Goal: Information Seeking & Learning: Learn about a topic

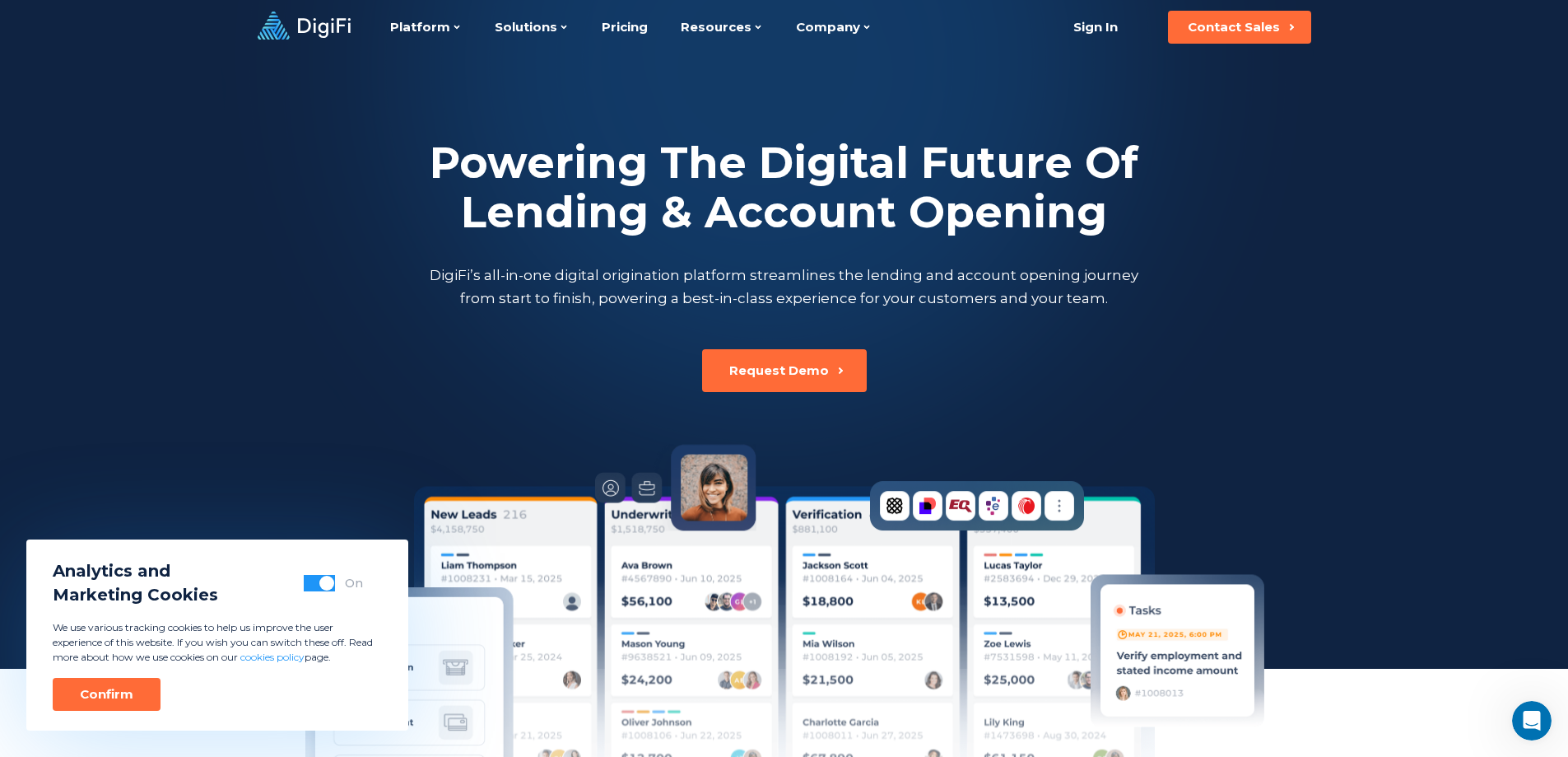
click at [329, 585] on span "button" at bounding box center [326, 583] width 15 height 15
click at [73, 688] on button "Confirm" at bounding box center [106, 694] width 108 height 33
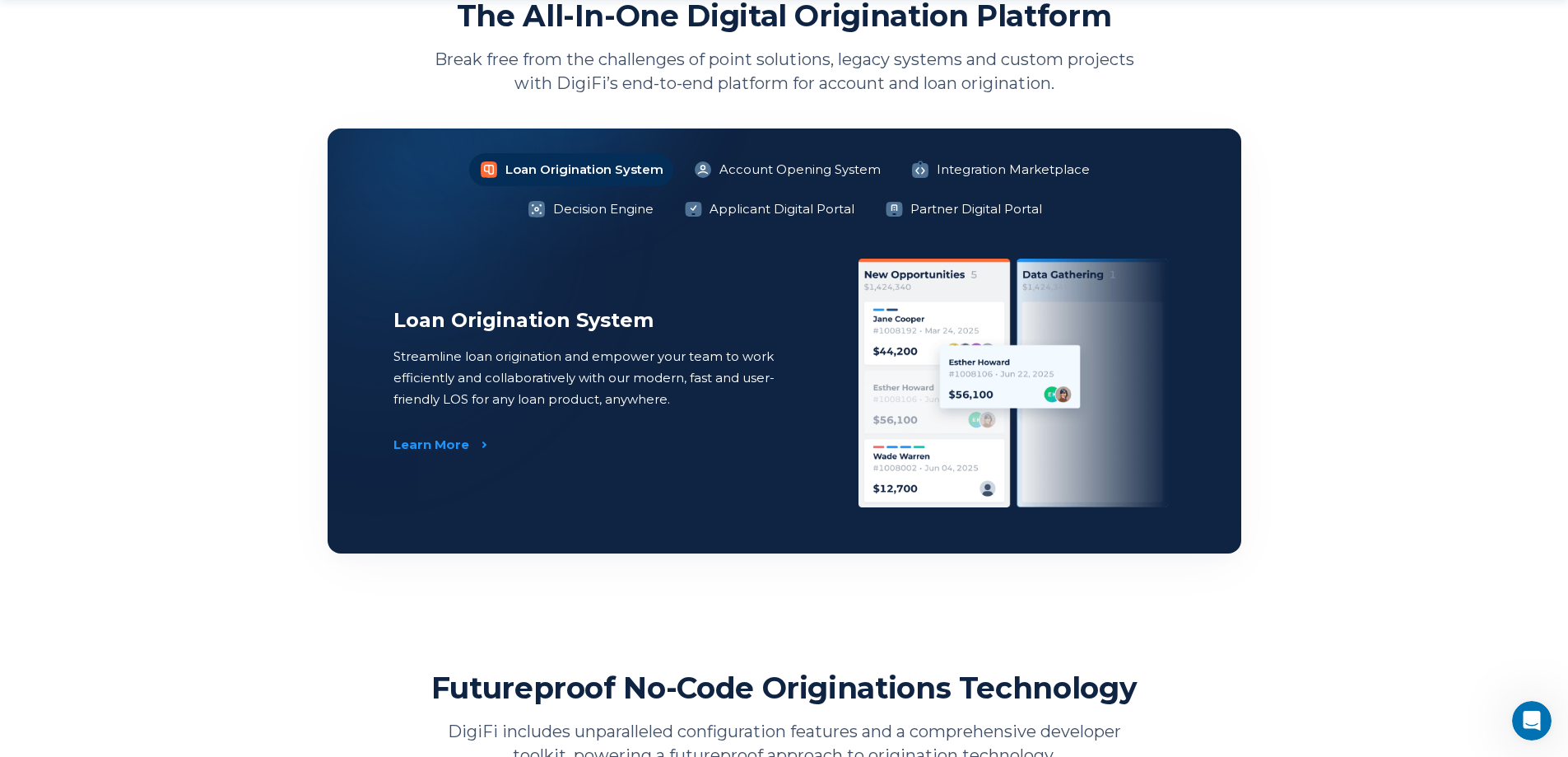
scroll to position [1235, 0]
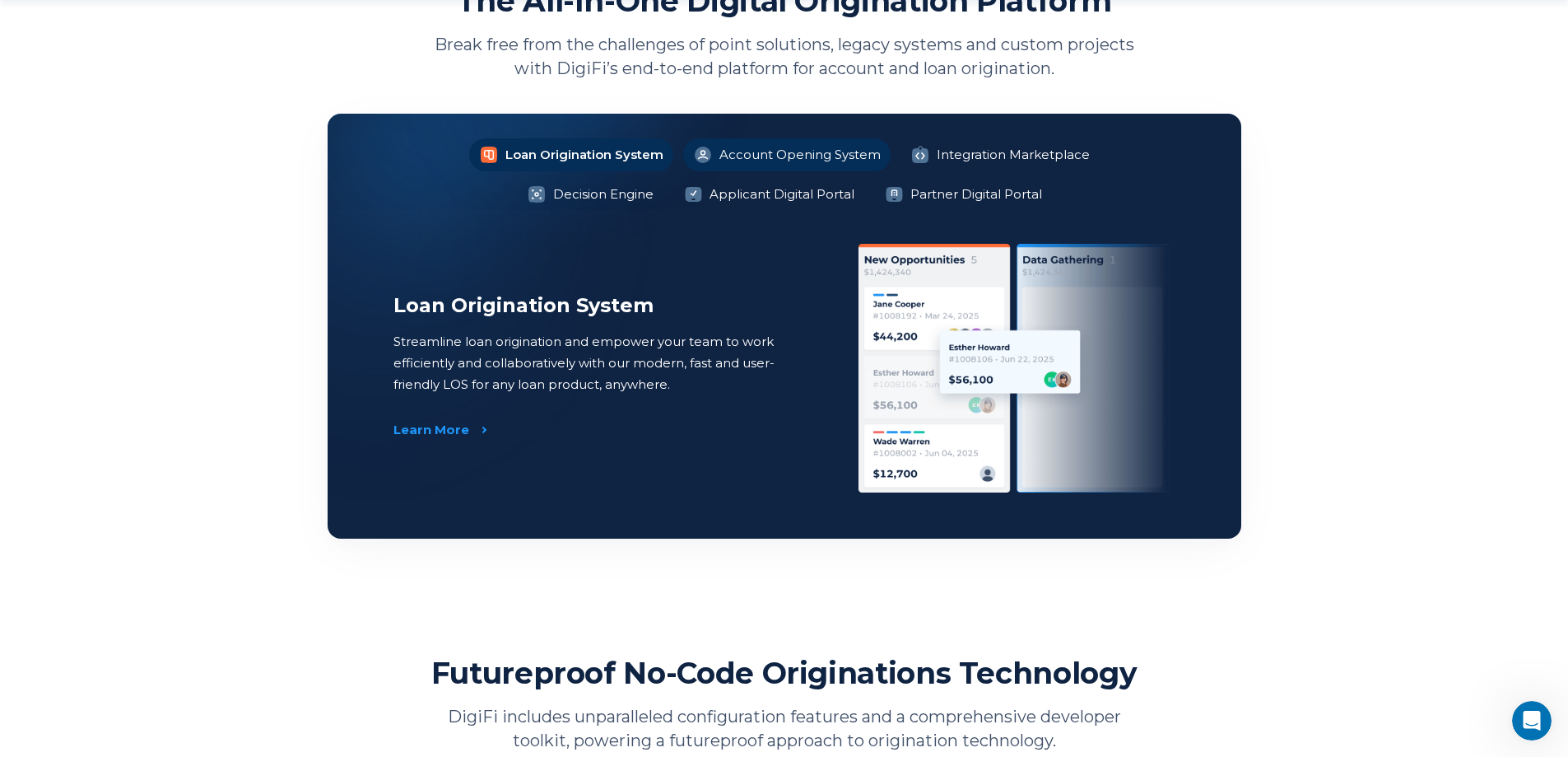
click at [696, 151] on li "Account Opening System" at bounding box center [787, 155] width 207 height 33
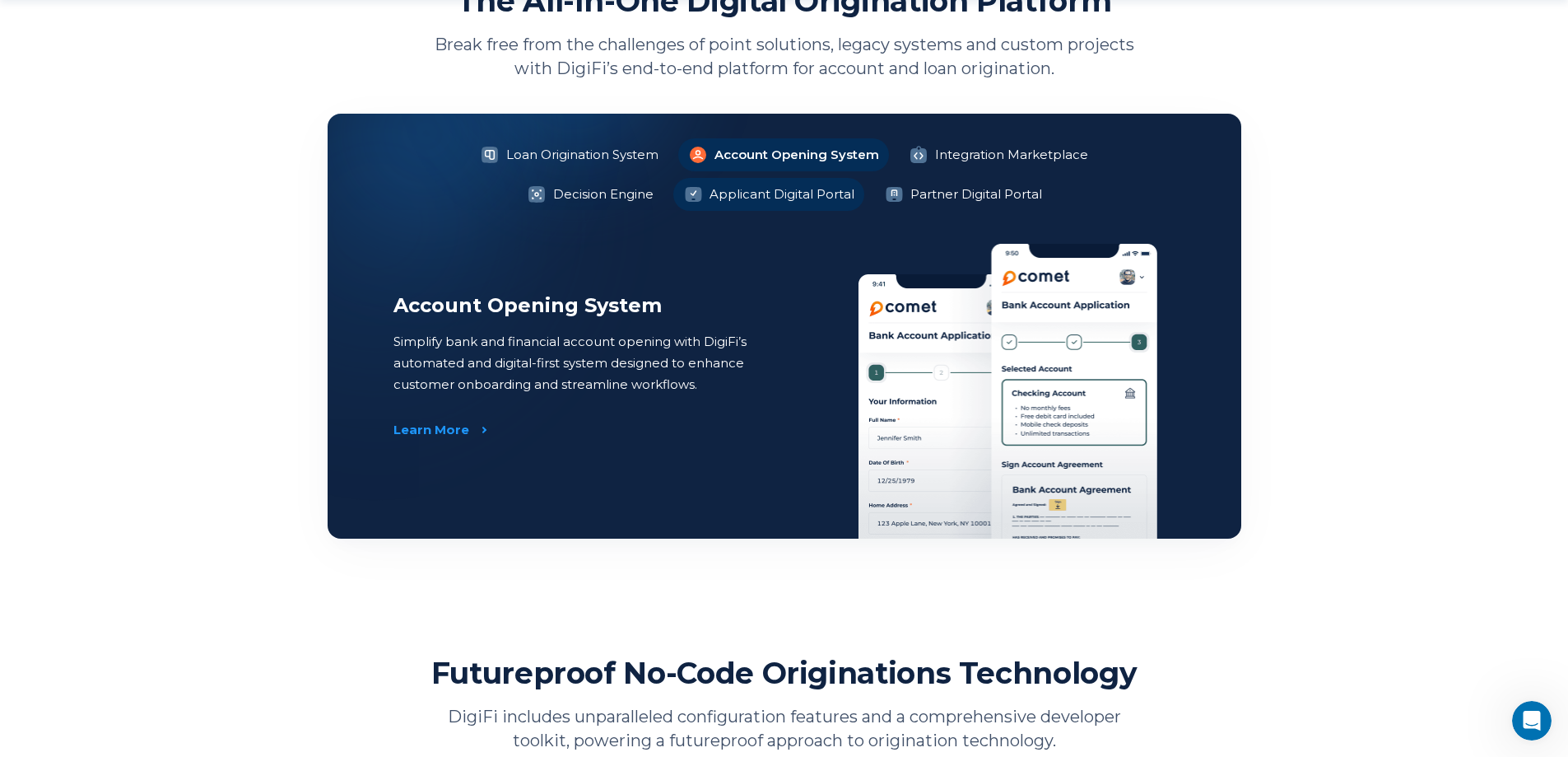
click at [694, 194] on li "Applicant Digital Portal" at bounding box center [769, 194] width 191 height 33
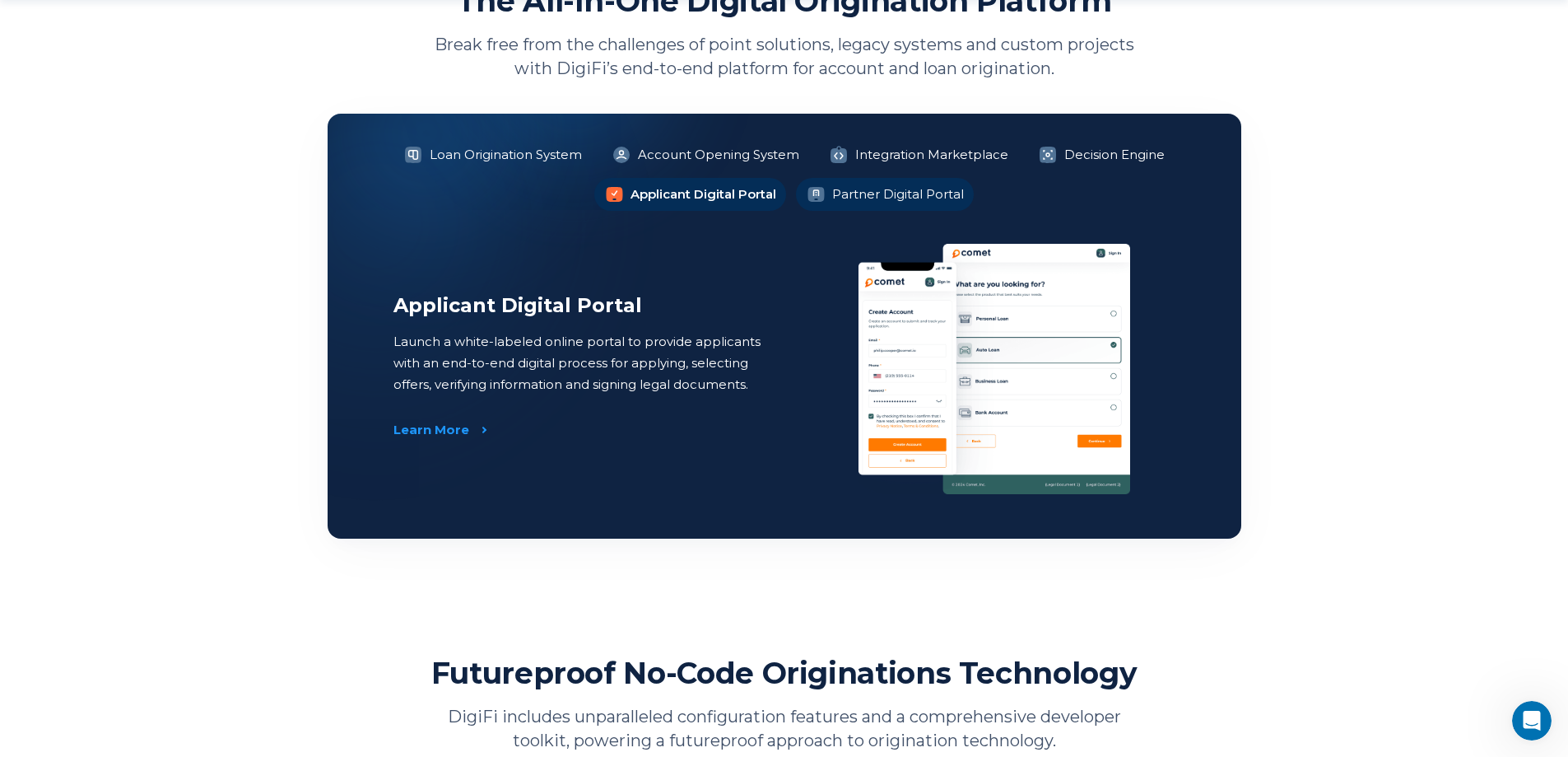
click at [808, 187] on icon at bounding box center [816, 194] width 20 height 20
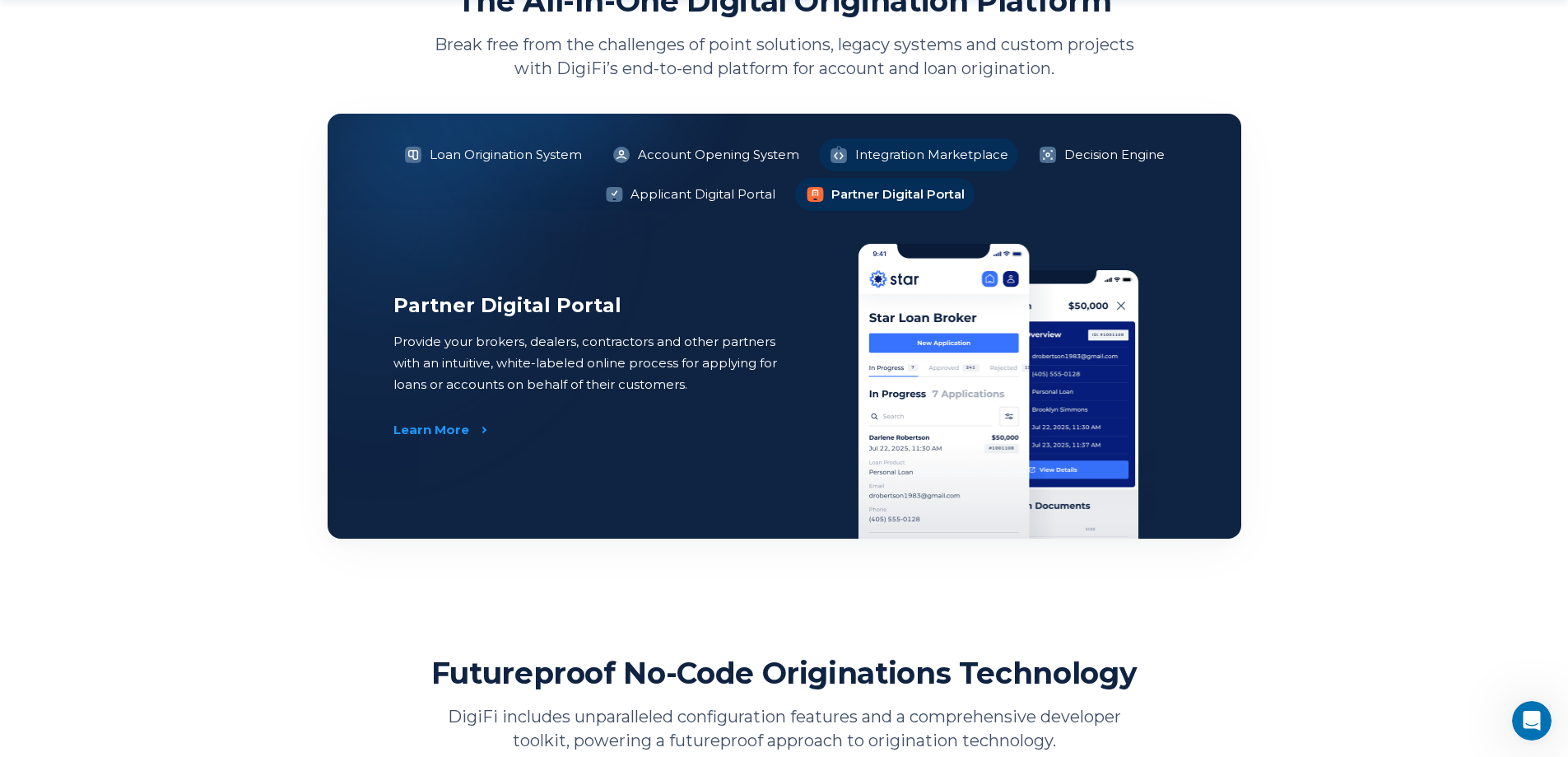
click at [851, 153] on li "Integration Marketplace" at bounding box center [919, 155] width 200 height 33
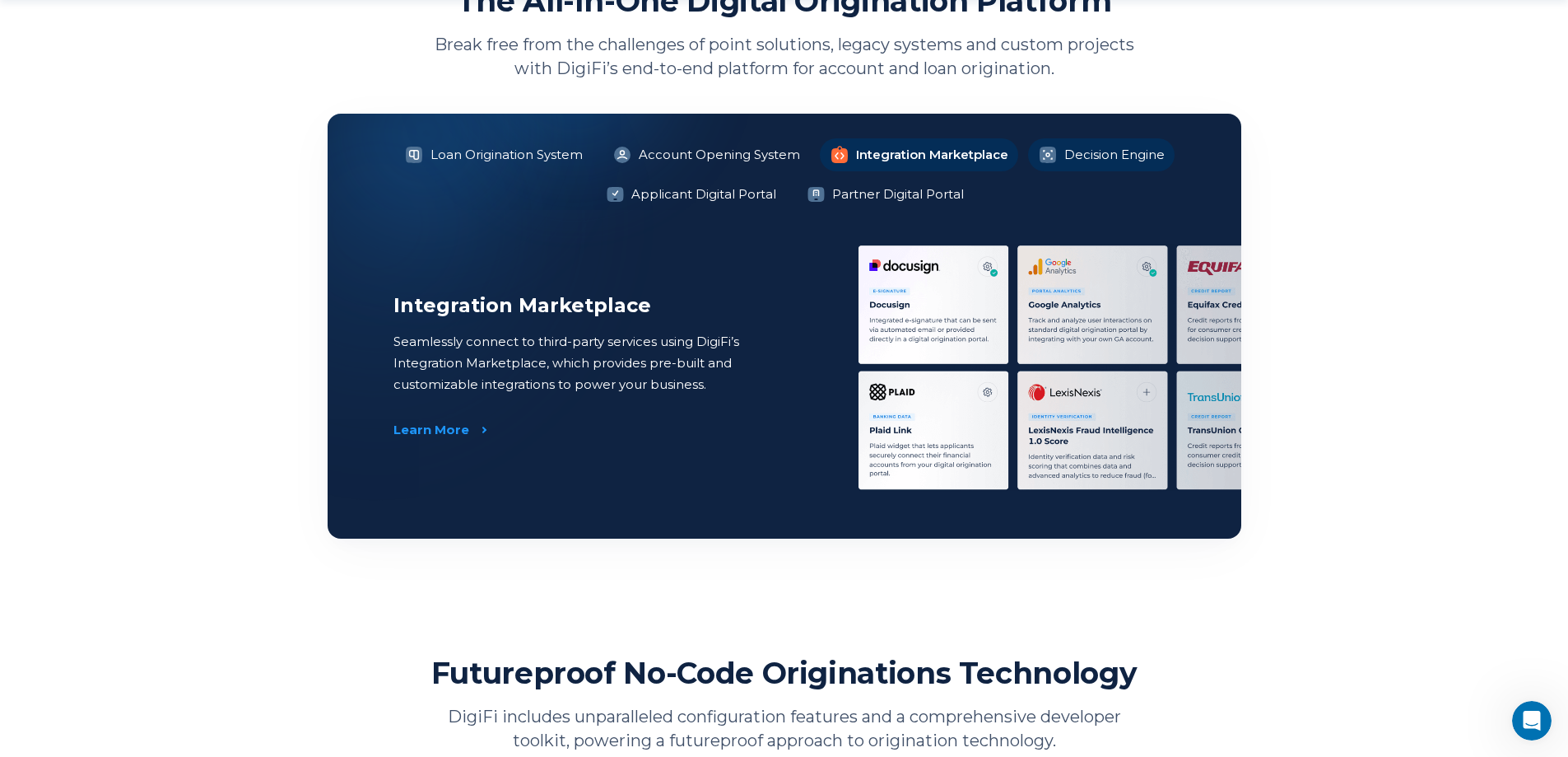
click at [1103, 151] on li "Decision Engine" at bounding box center [1101, 155] width 146 height 33
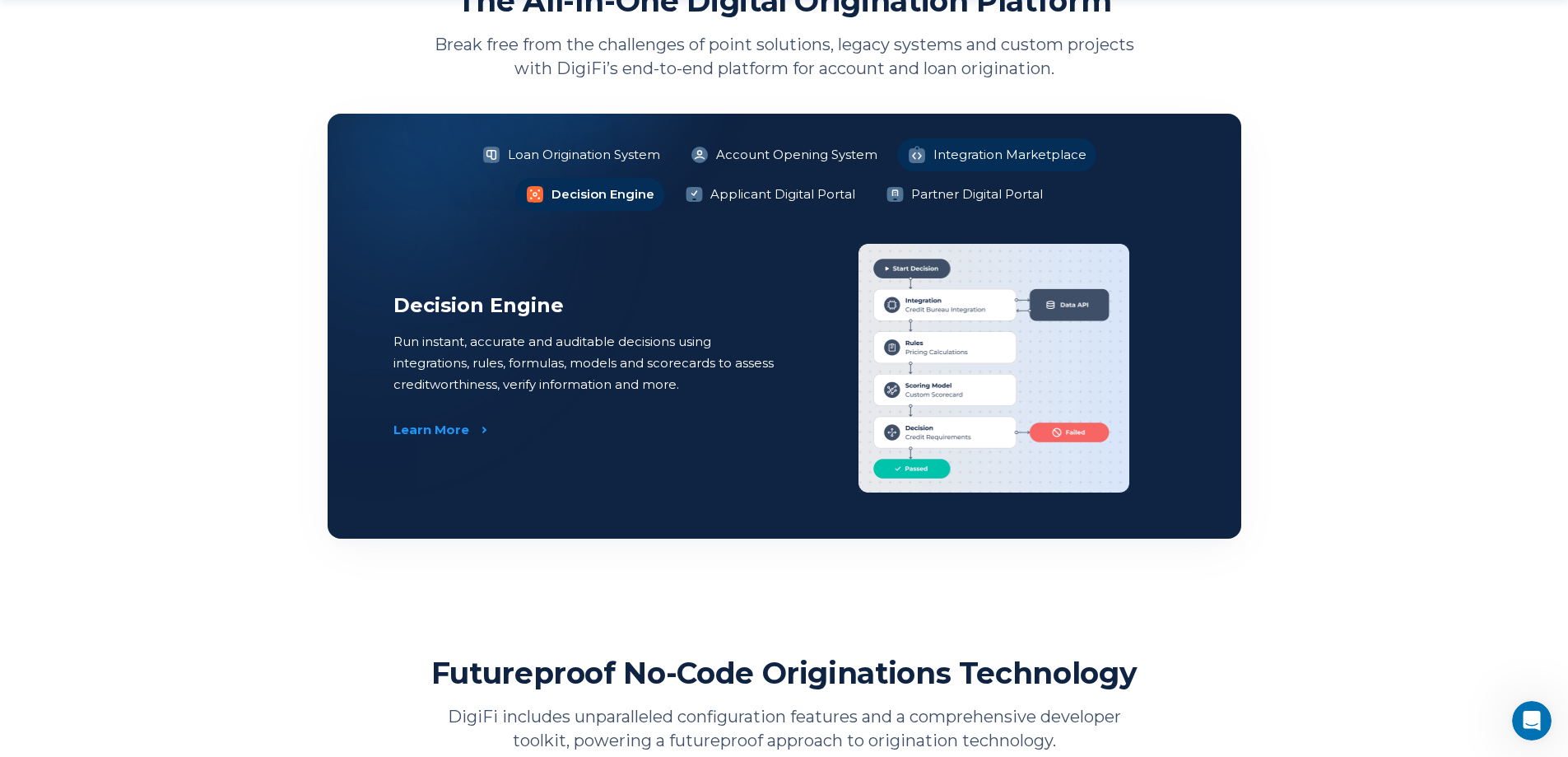
click at [962, 152] on li "Integration Marketplace" at bounding box center [998, 155] width 200 height 33
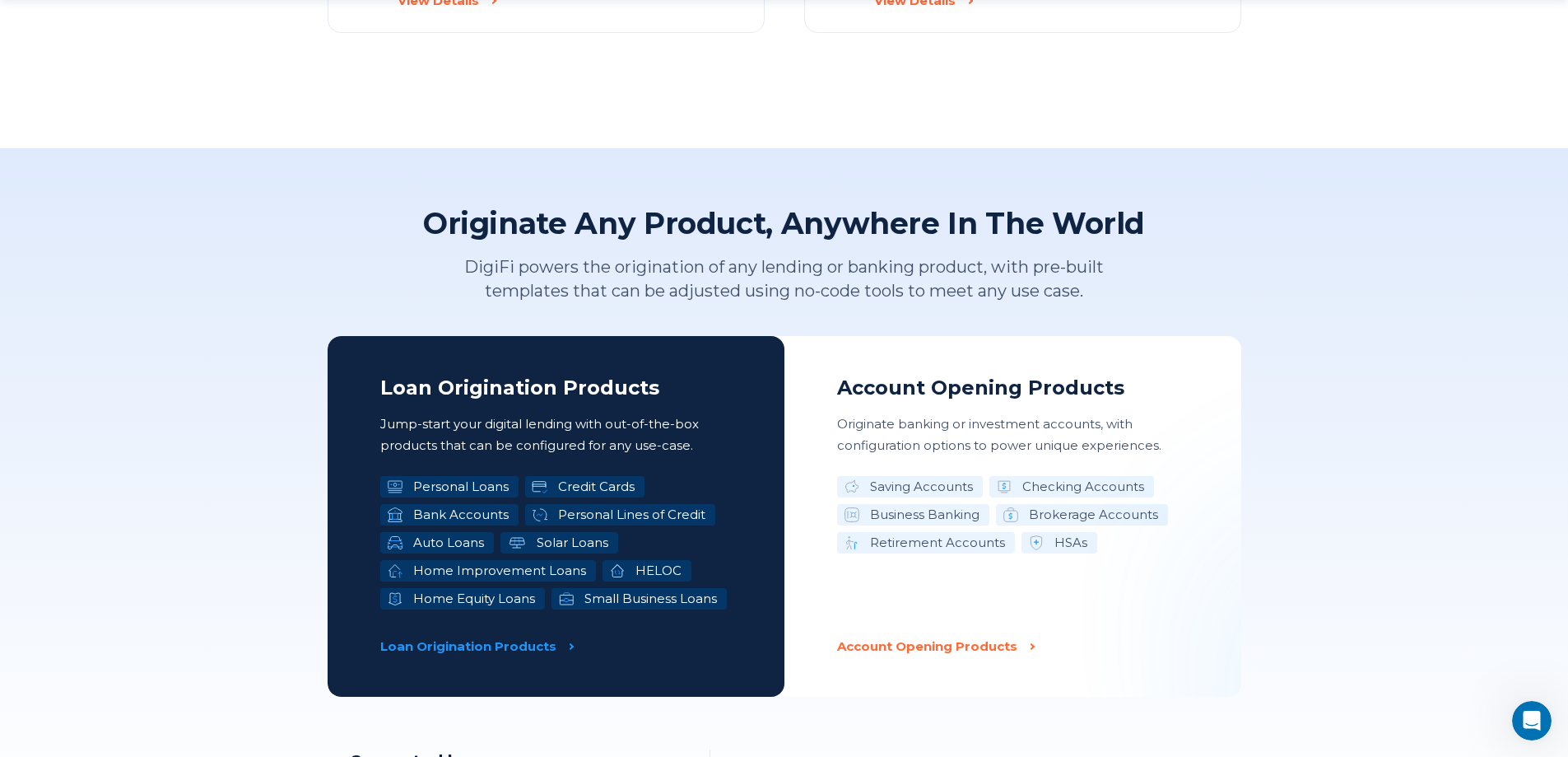
scroll to position [2387, 0]
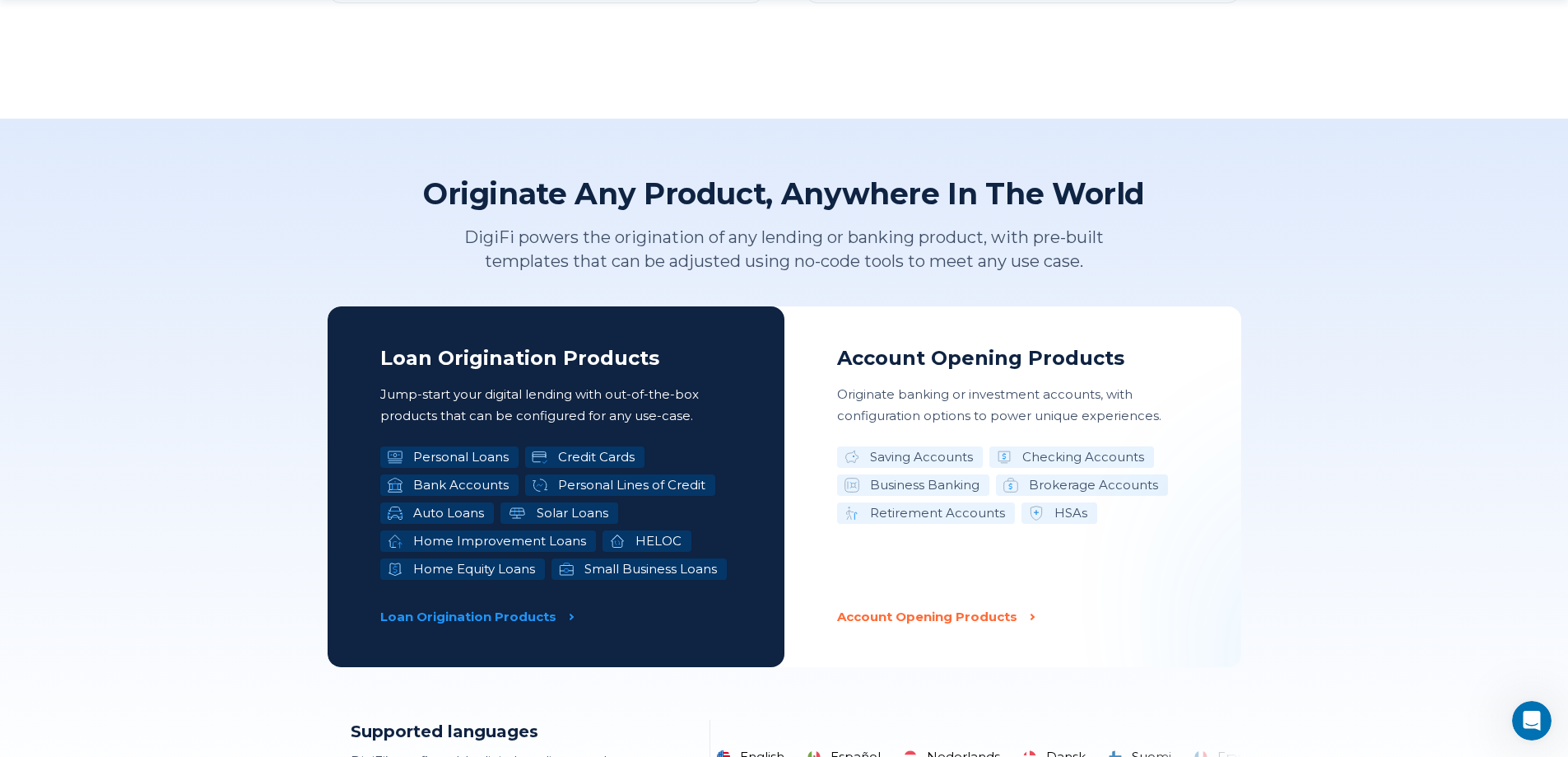
click at [495, 457] on li "Personal Loans" at bounding box center [450, 457] width 138 height 21
drag, startPoint x: 393, startPoint y: 456, endPoint x: 392, endPoint y: 486, distance: 30.0
click at [392, 486] on ul "Personal Loans Credit Cards Bank Accounts Personal Lines of Credit Auto Loans S…" at bounding box center [556, 513] width 352 height 133
click at [423, 479] on li "Bank Accounts" at bounding box center [450, 485] width 138 height 21
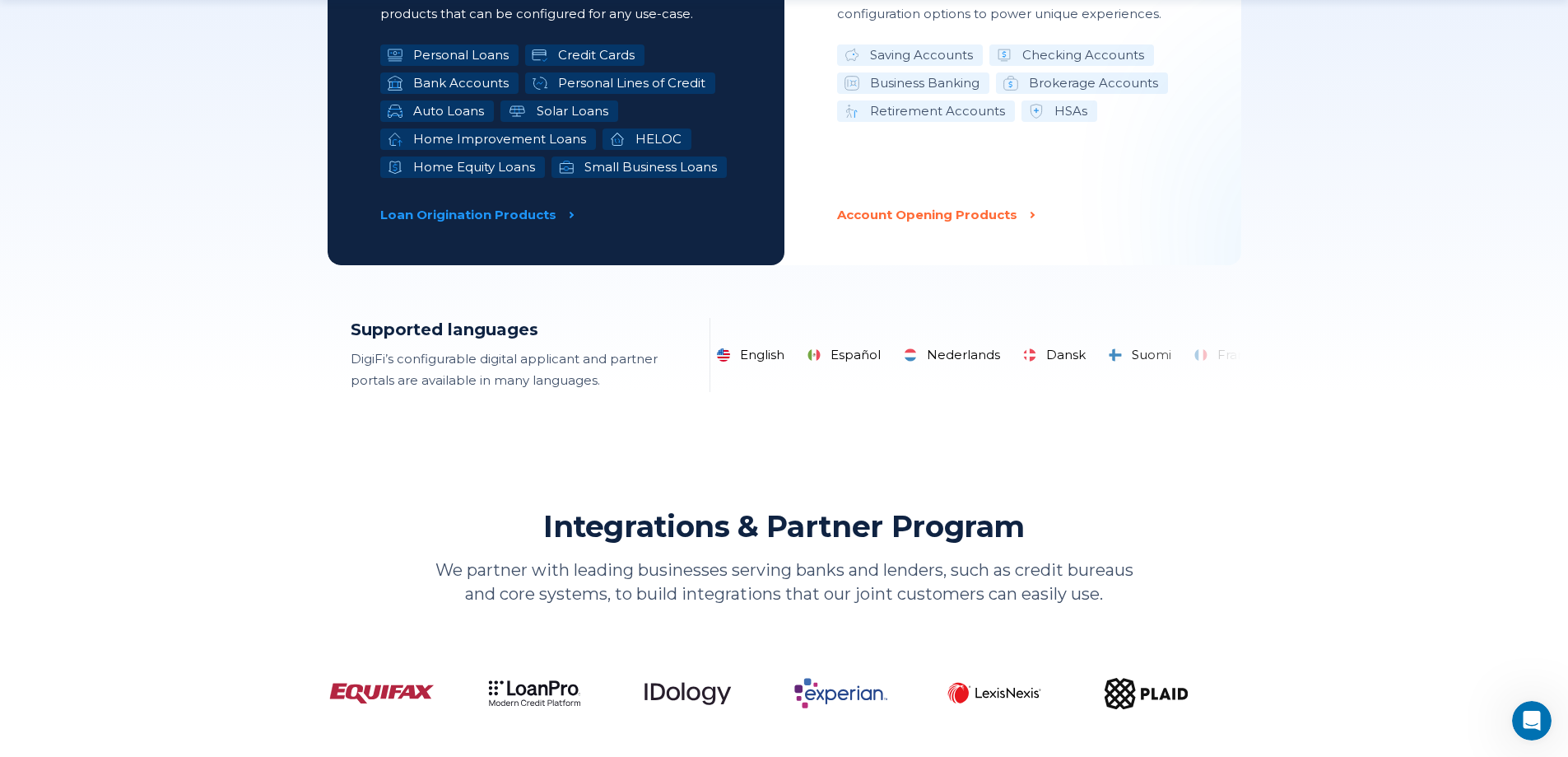
scroll to position [2800, 0]
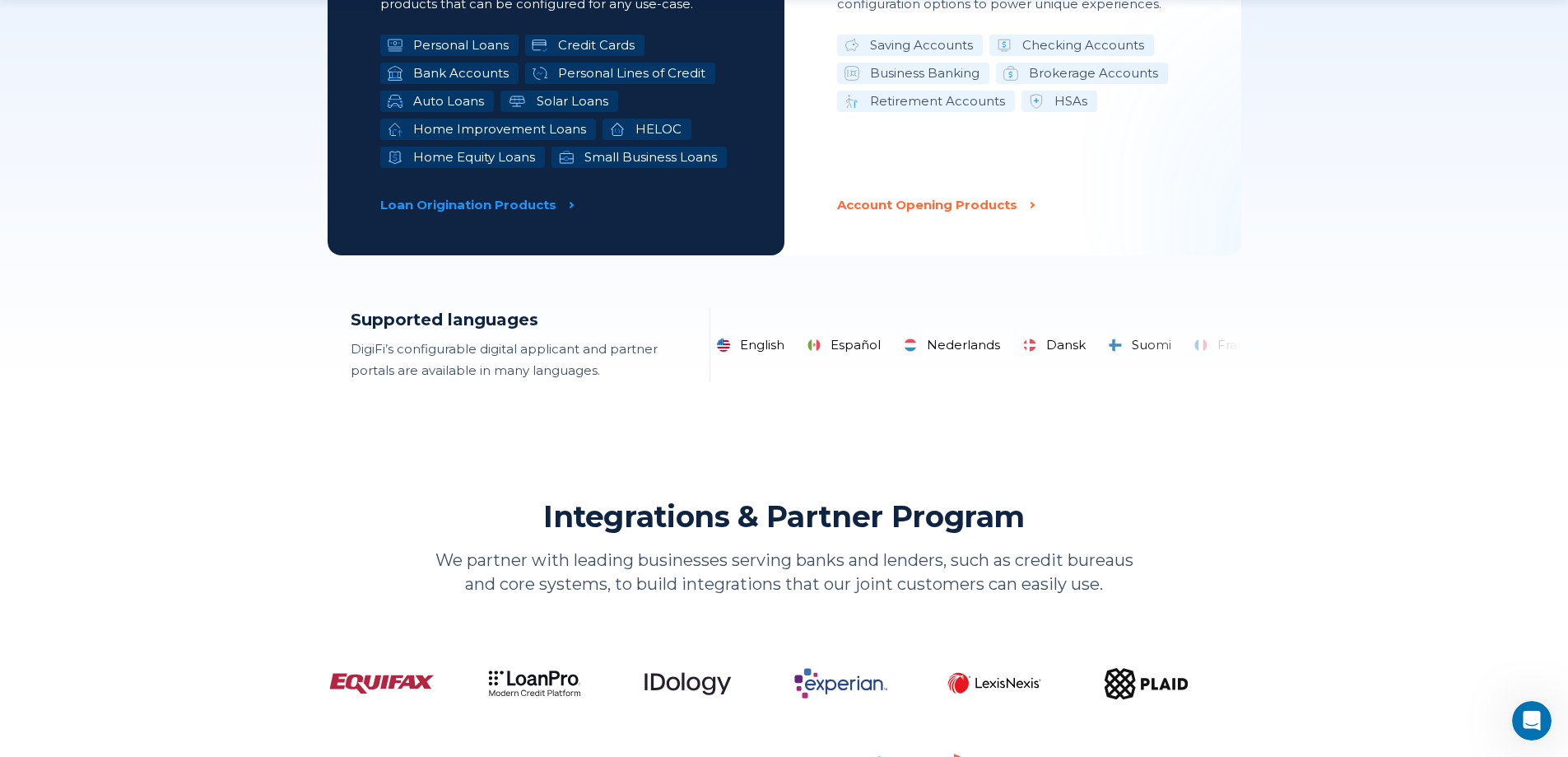
drag, startPoint x: 942, startPoint y: 338, endPoint x: 818, endPoint y: 366, distance: 127.1
click at [818, 366] on section "Supported languages DigiFi’s configurable digital applicant and partner portals…" at bounding box center [784, 345] width 914 height 74
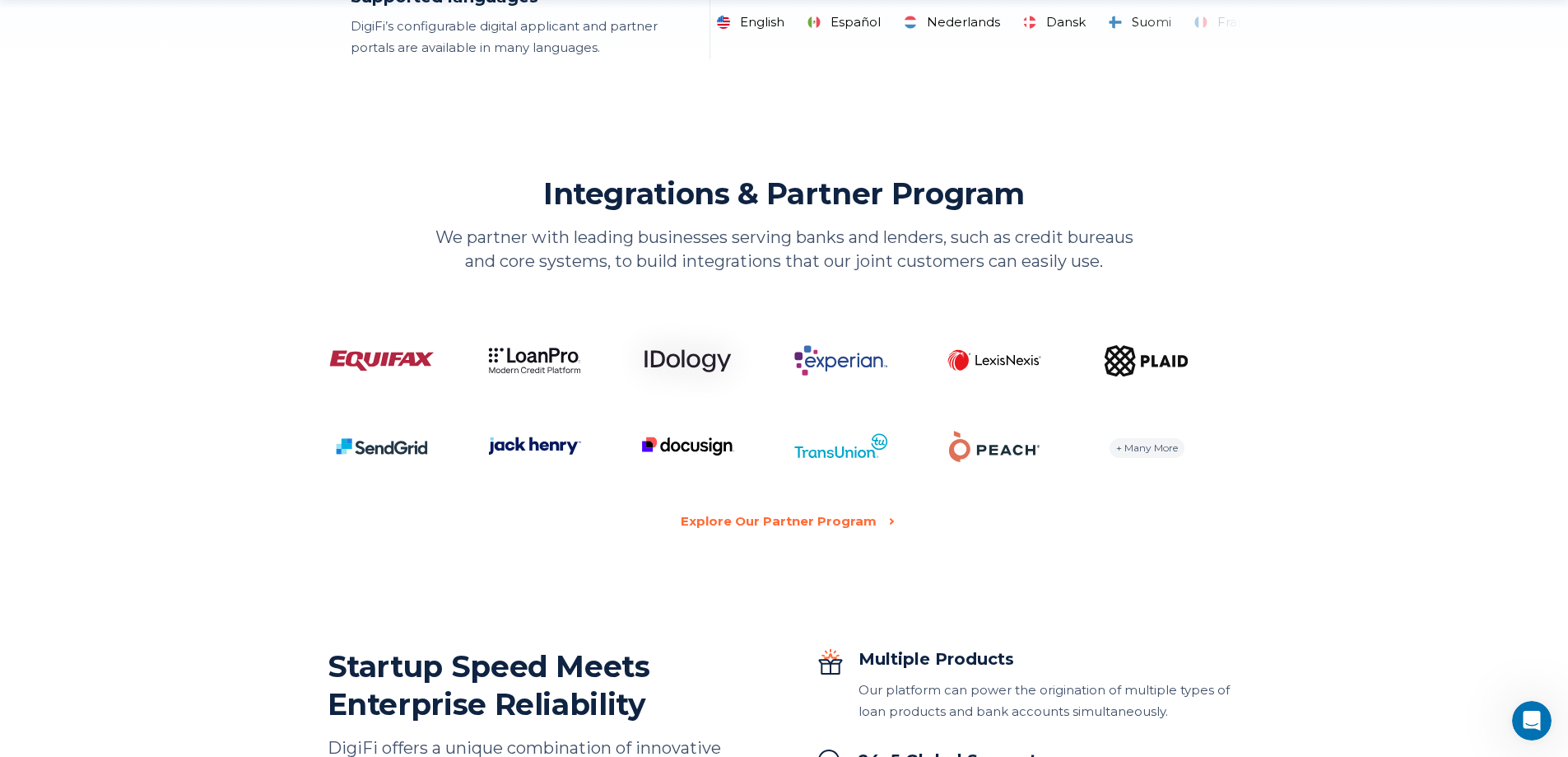
scroll to position [3129, 0]
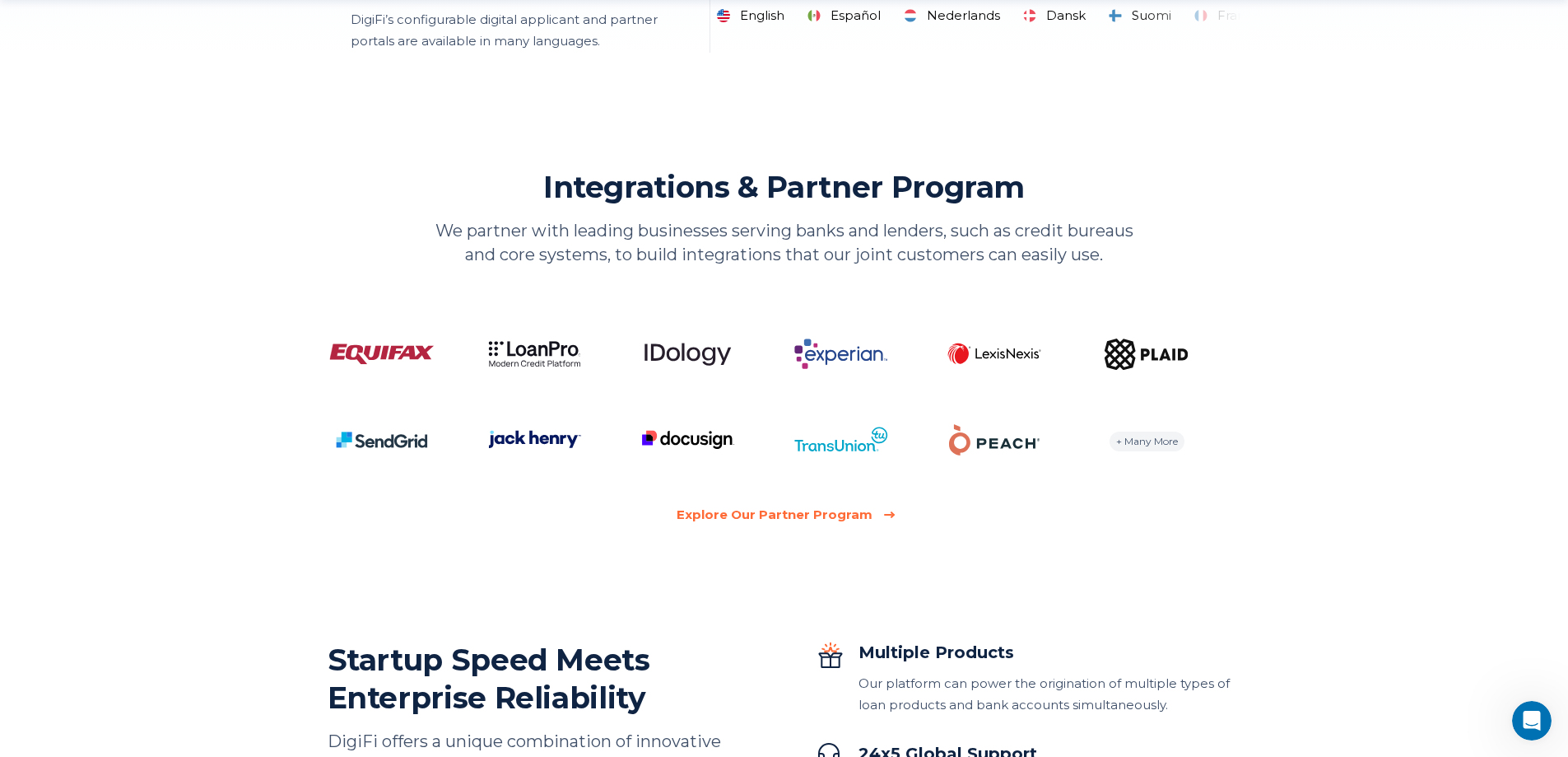
click at [797, 512] on div "Explore Our Partner Program" at bounding box center [774, 515] width 196 height 21
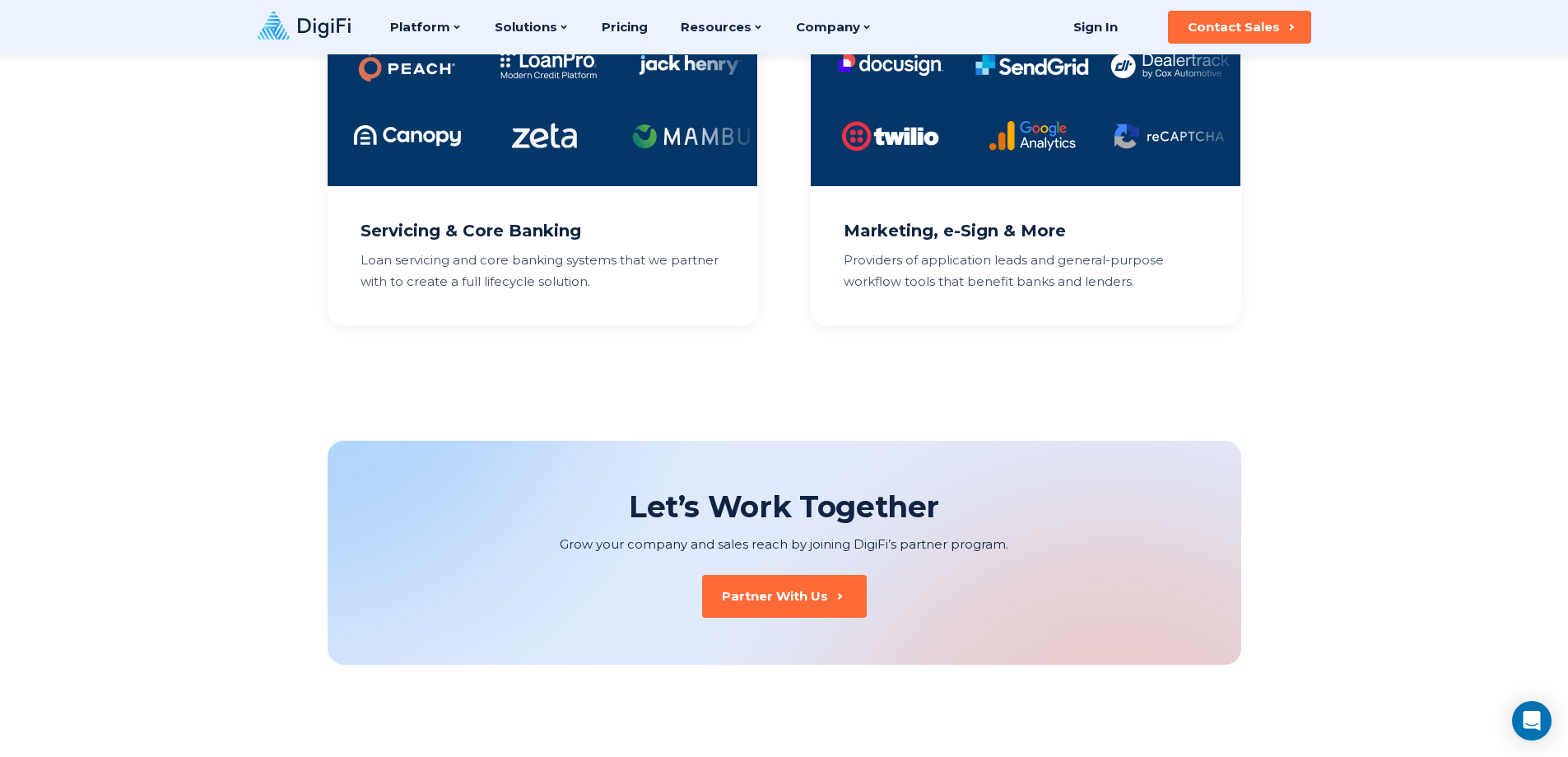
scroll to position [1482, 0]
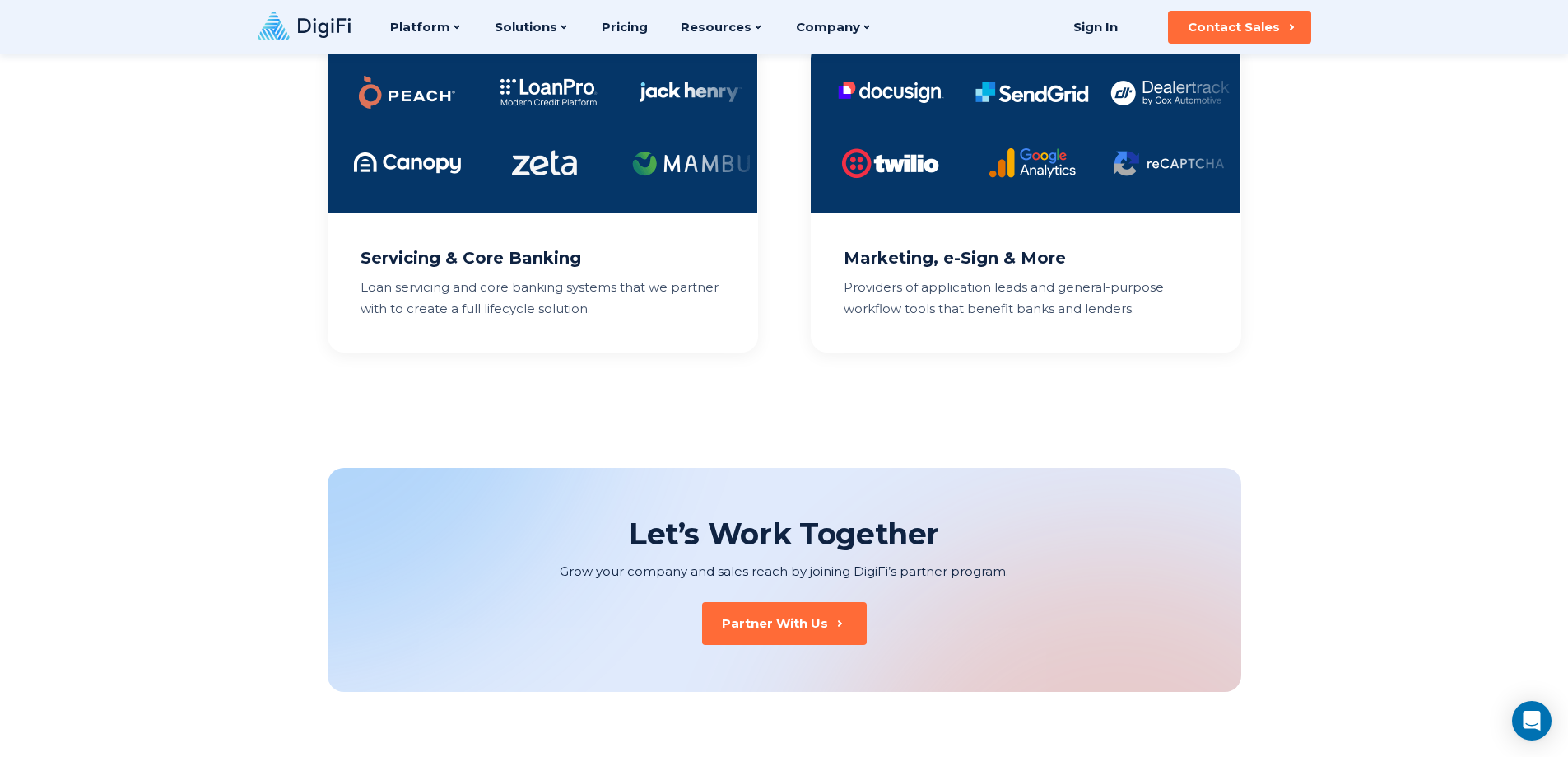
drag, startPoint x: 788, startPoint y: 359, endPoint x: 798, endPoint y: 335, distance: 26.0
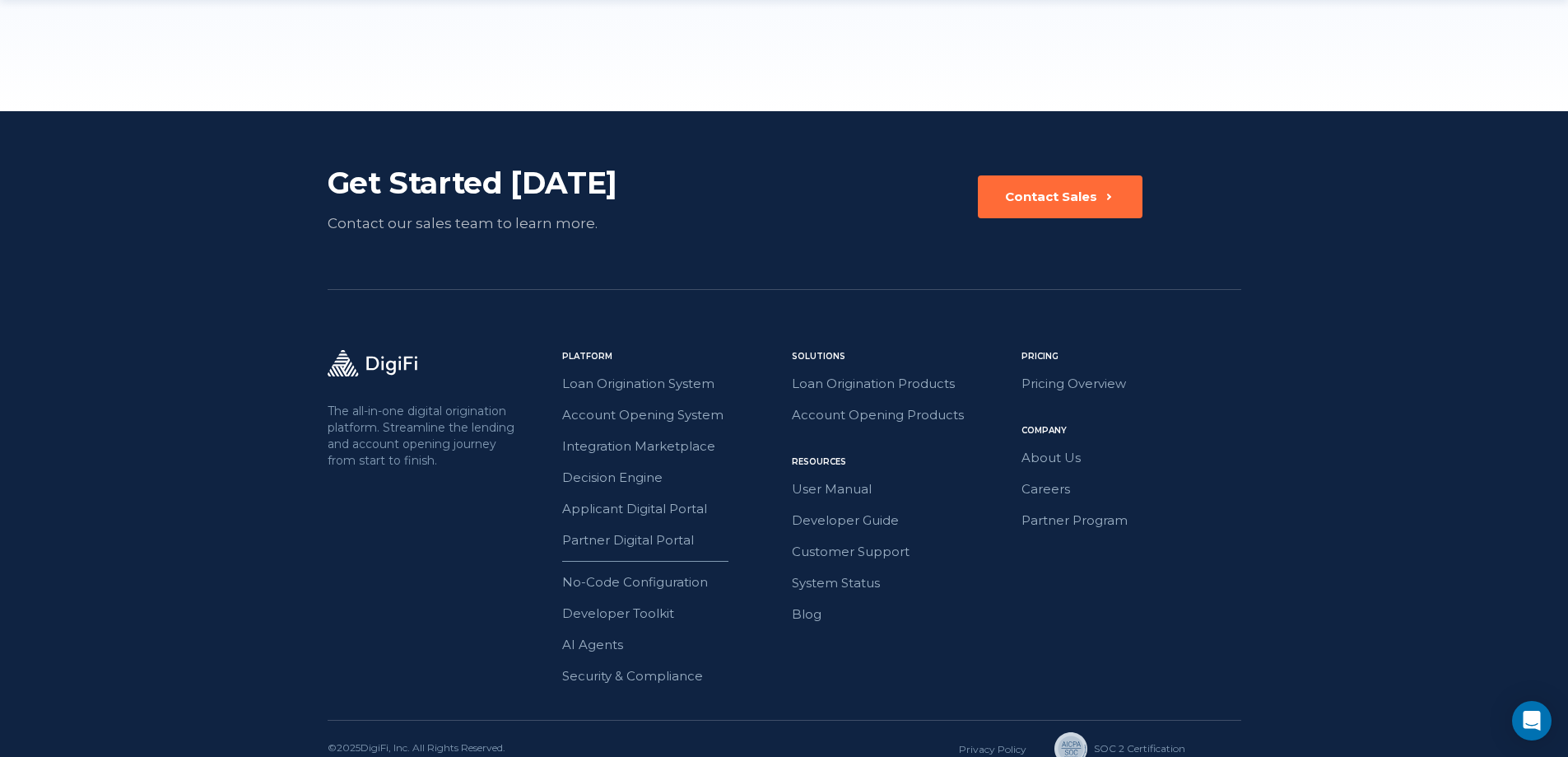
scroll to position [4585, 0]
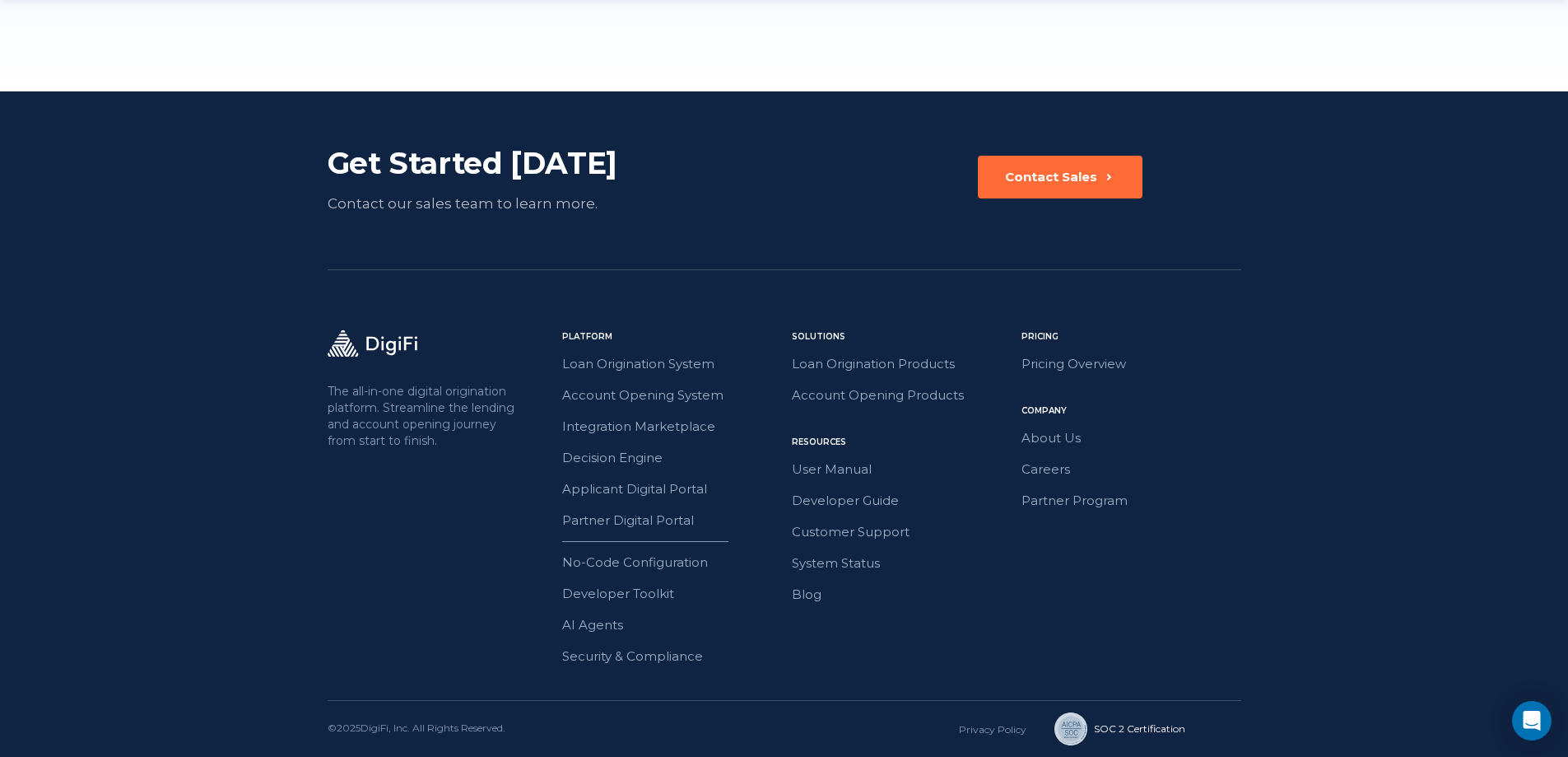
click at [1116, 731] on div "SOC 2 Сertification" at bounding box center [1139, 728] width 91 height 15
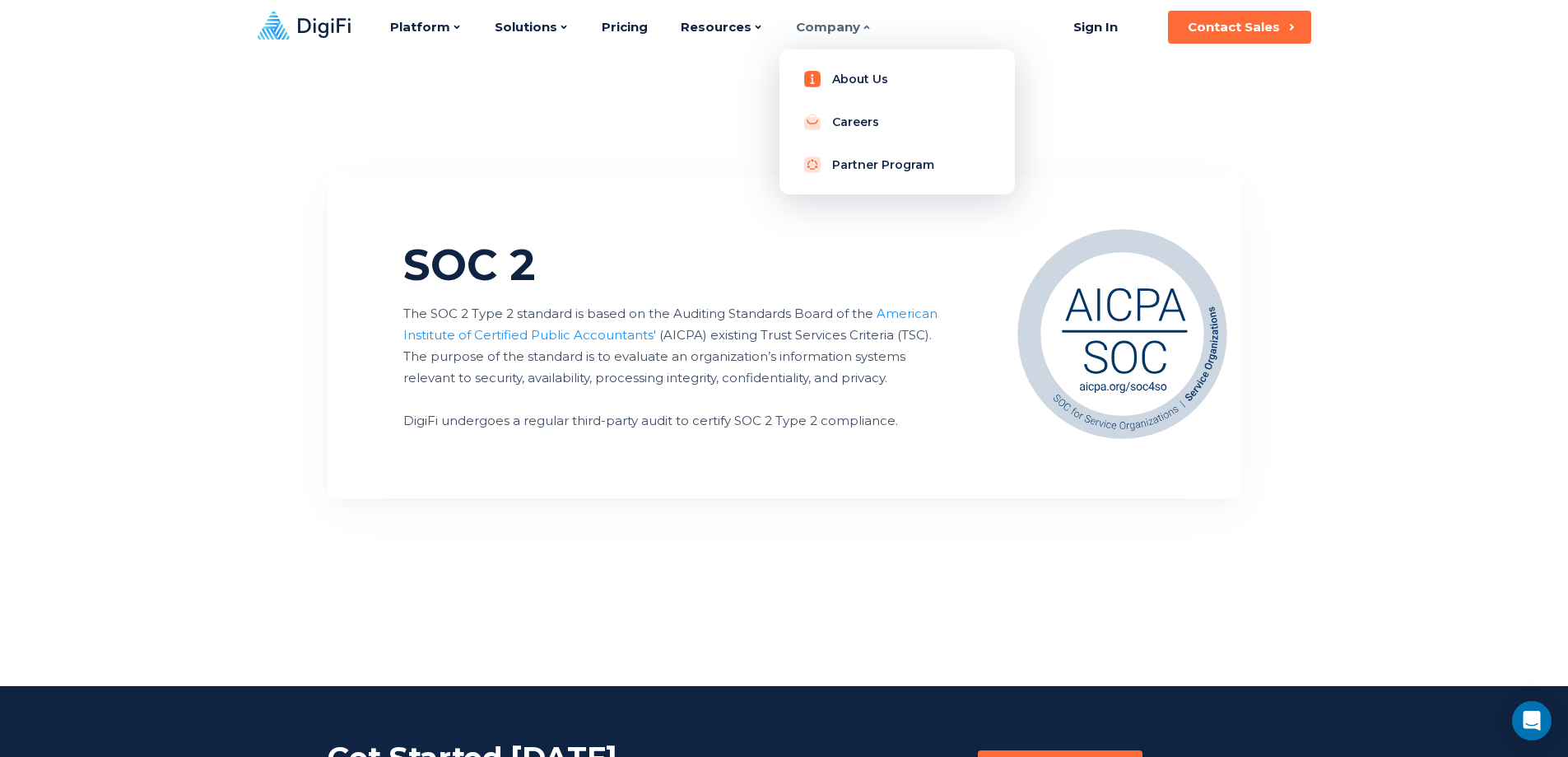
click at [837, 77] on link "About Us" at bounding box center [897, 80] width 209 height 33
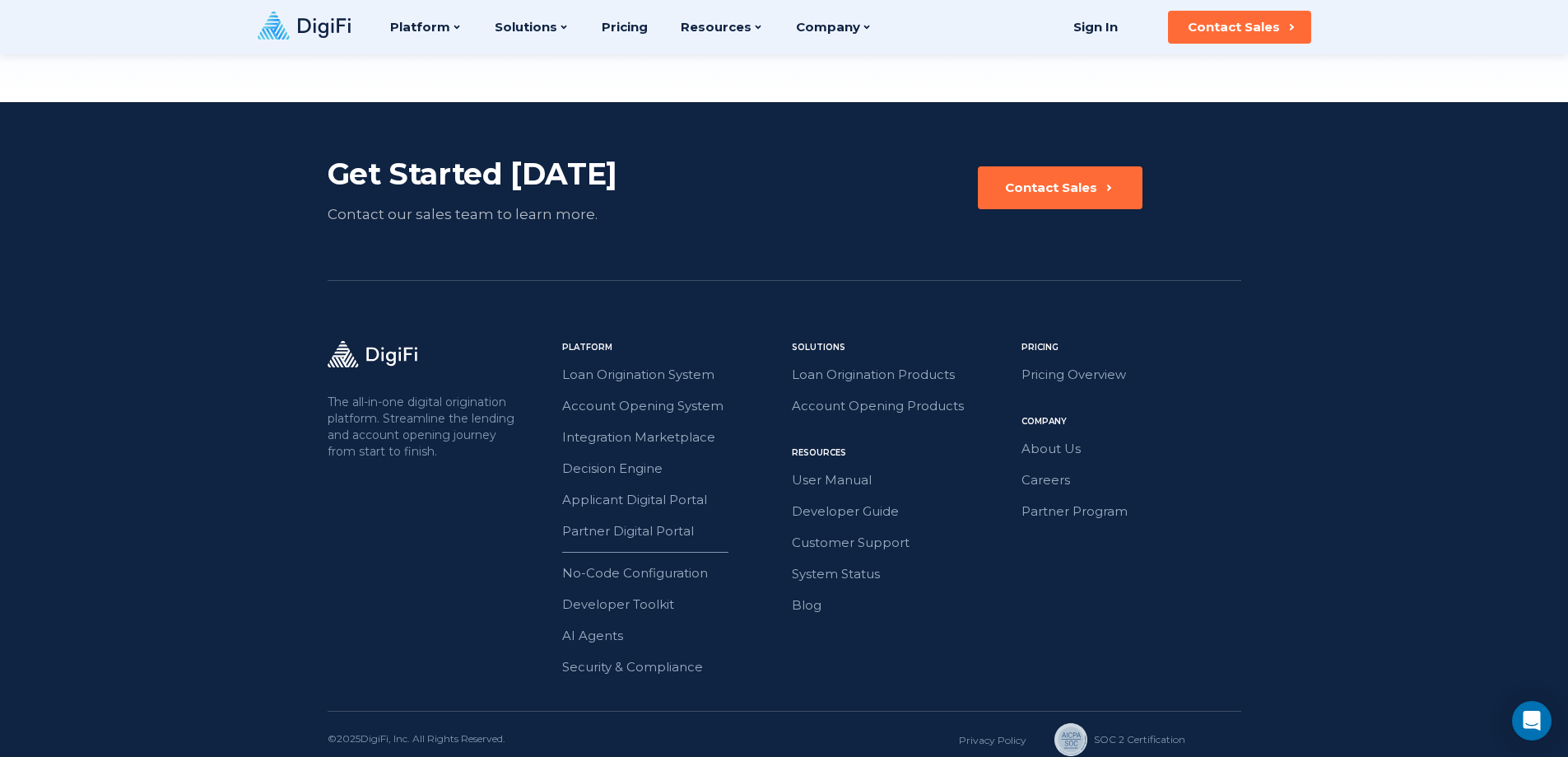
scroll to position [2305, 0]
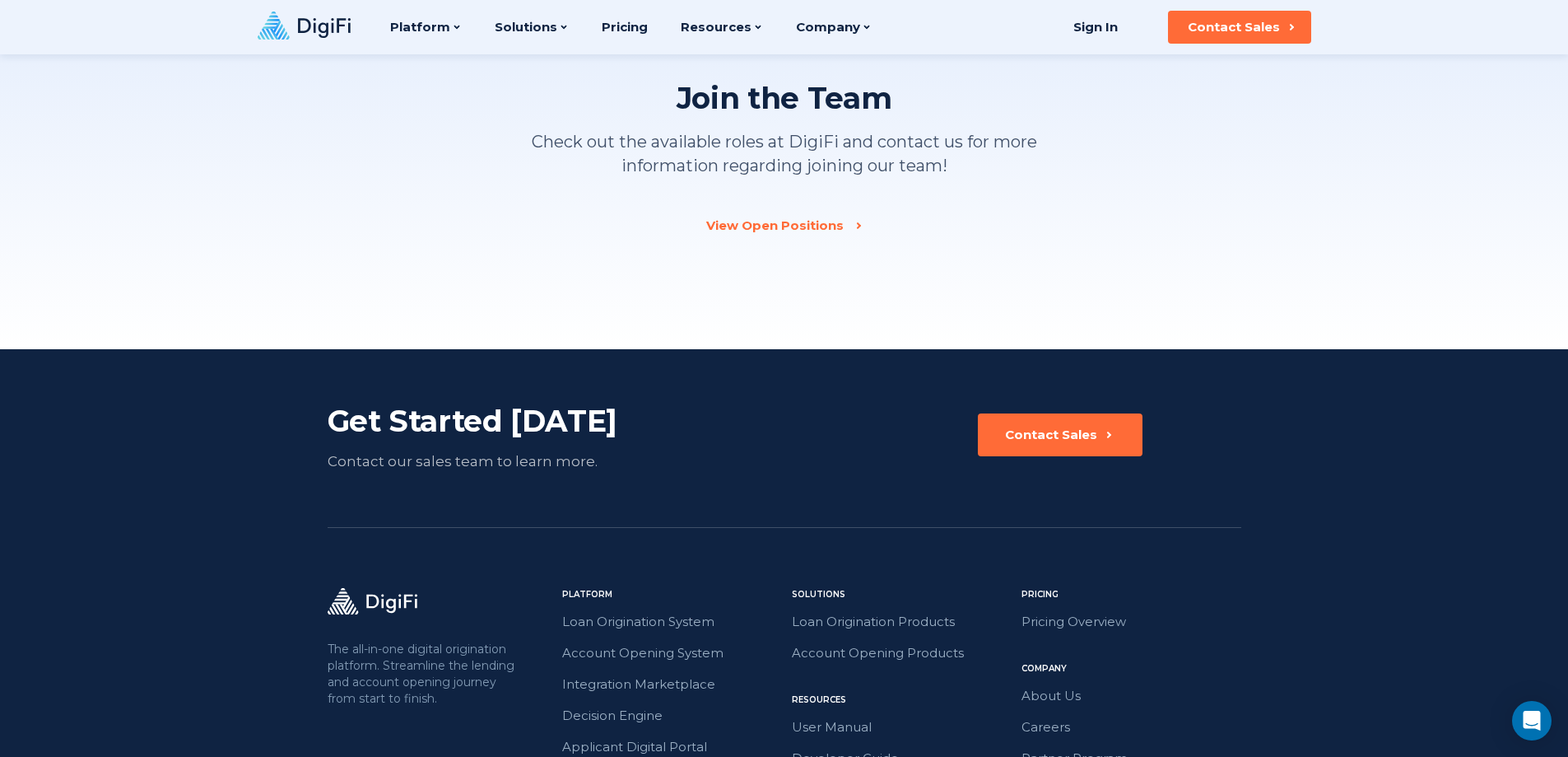
click at [323, 24] on icon at bounding box center [304, 25] width 93 height 28
